Goal: Navigation & Orientation: Find specific page/section

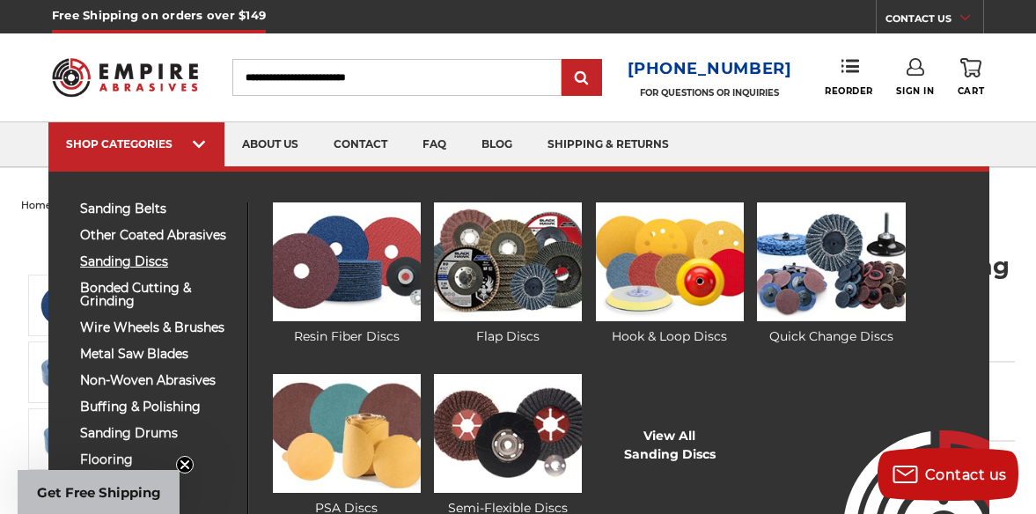
click at [149, 267] on span "sanding discs" at bounding box center [157, 261] width 154 height 13
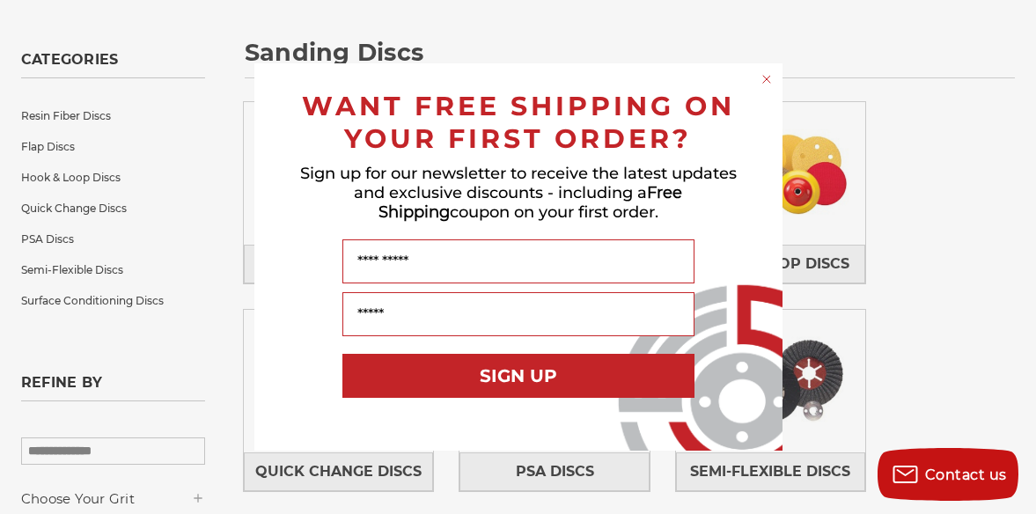
click at [766, 80] on circle "Close dialog" at bounding box center [766, 79] width 17 height 17
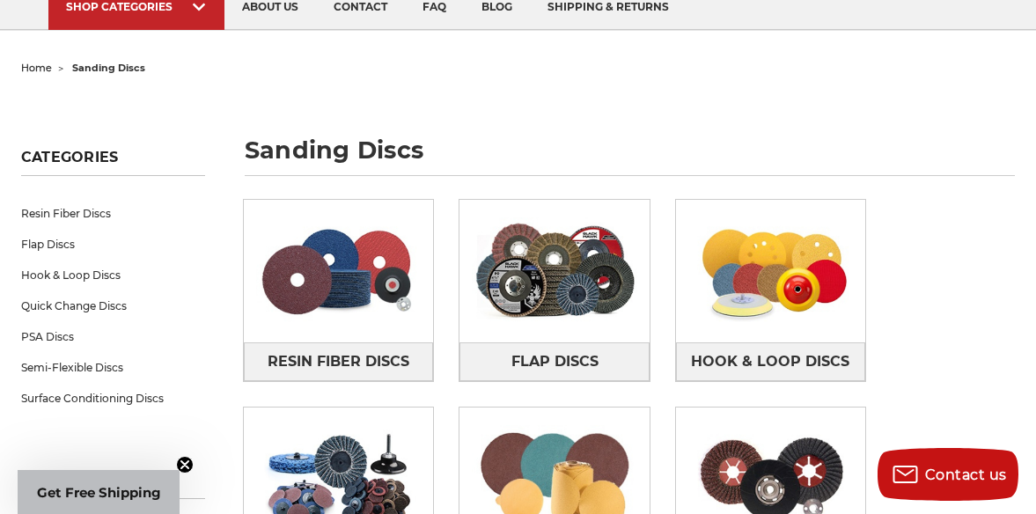
scroll to position [84, 0]
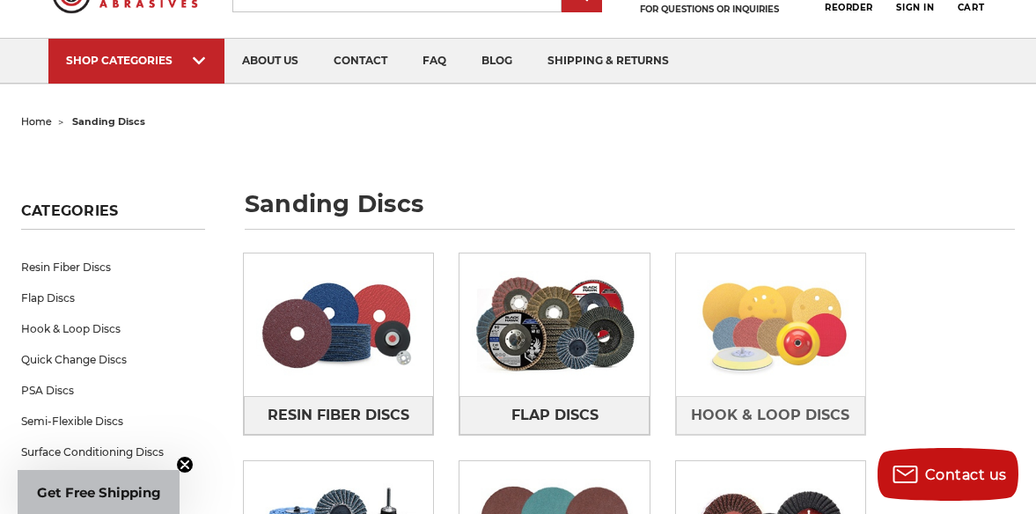
click at [728, 342] on img at bounding box center [770, 325] width 189 height 133
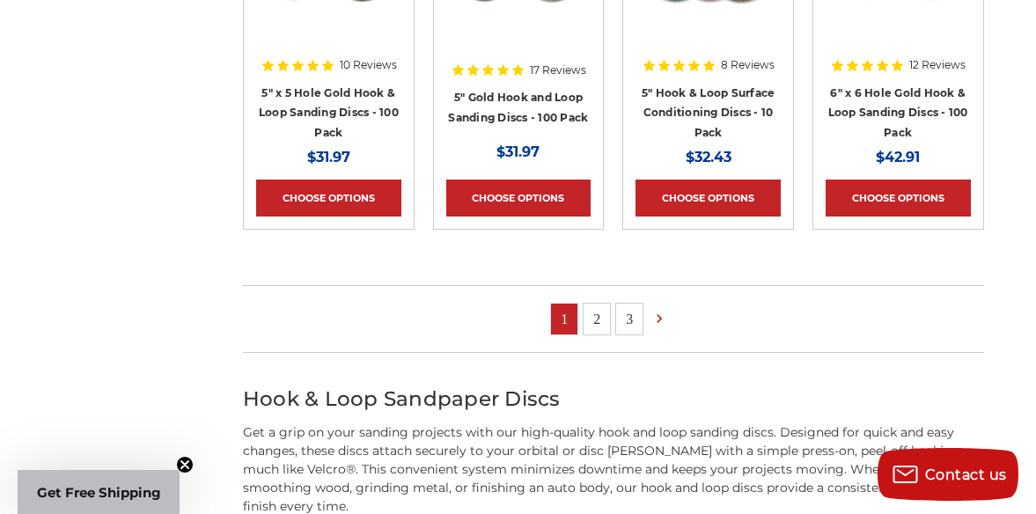
scroll to position [1277, 0]
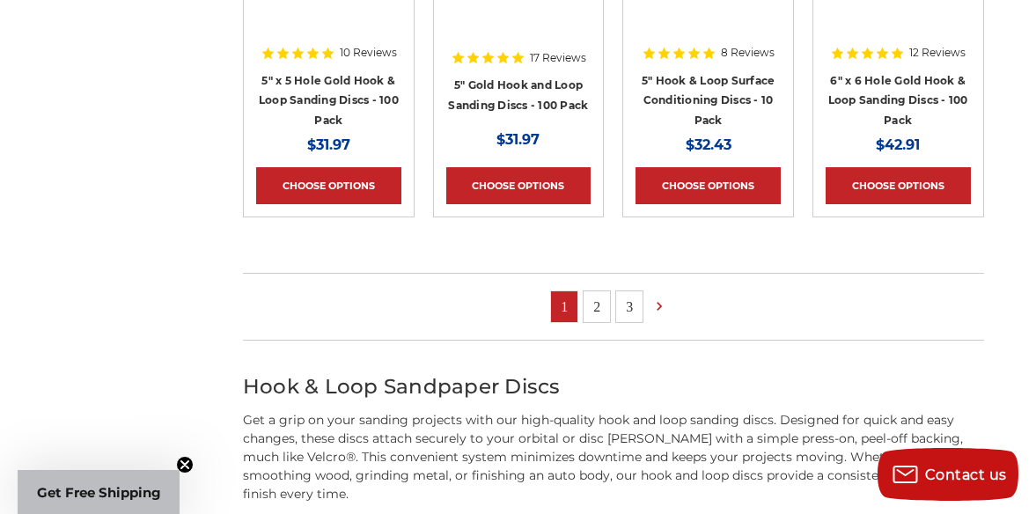
click at [590, 299] on link "2" at bounding box center [597, 306] width 26 height 31
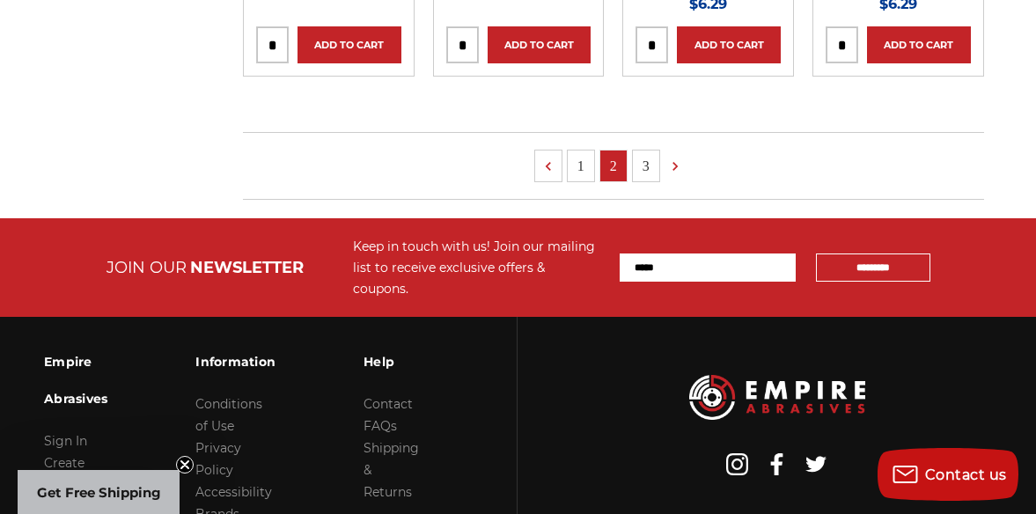
scroll to position [1475, 0]
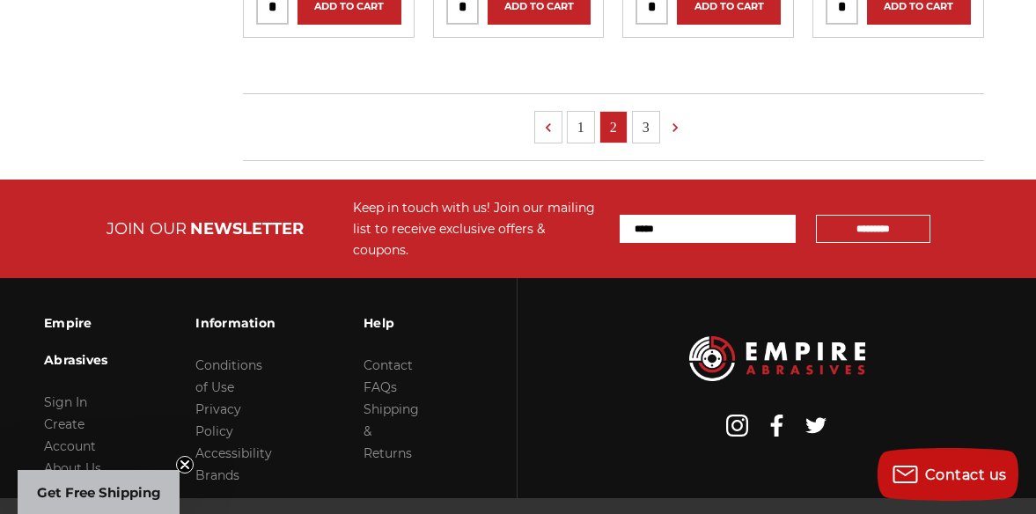
click at [645, 112] on link "3" at bounding box center [646, 127] width 26 height 31
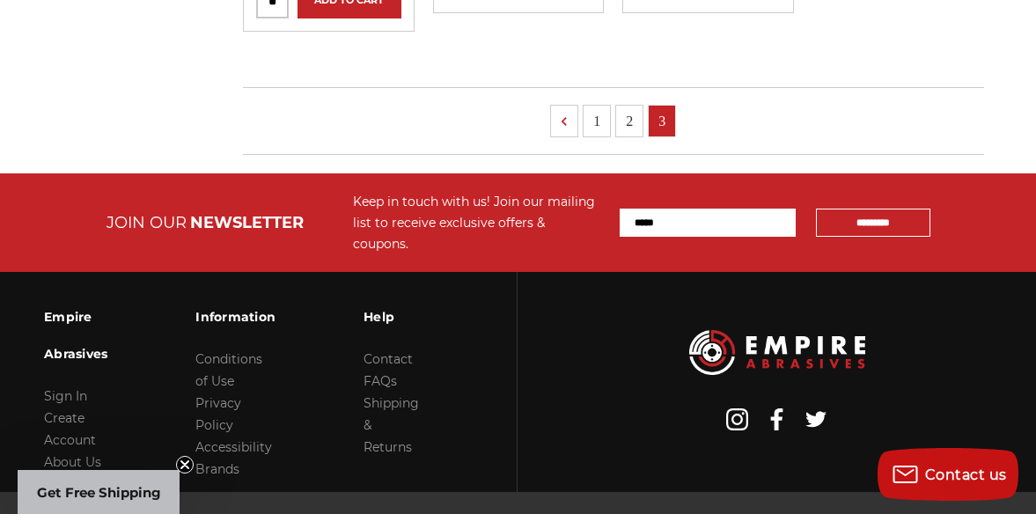
scroll to position [755, 0]
